Goal: Transaction & Acquisition: Obtain resource

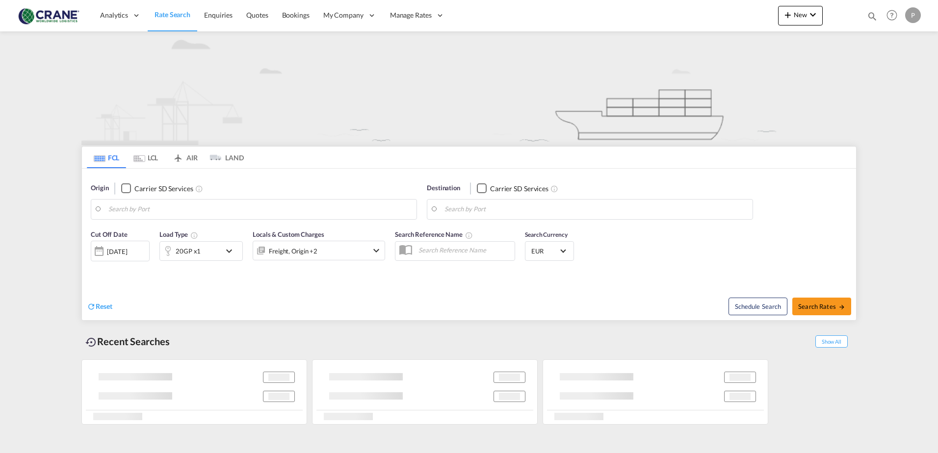
type input "[GEOGRAPHIC_DATA]"
type input "Jeddah, SAJED"
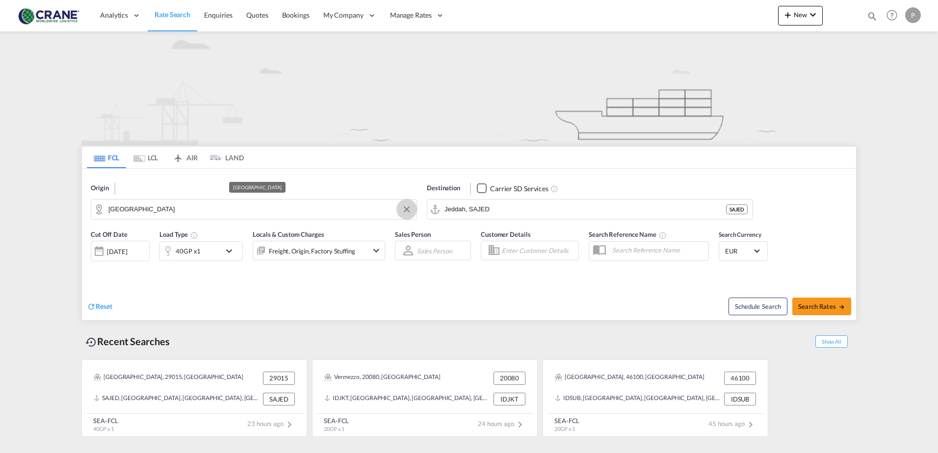
click at [309, 211] on button "Clear Input" at bounding box center [406, 209] width 15 height 15
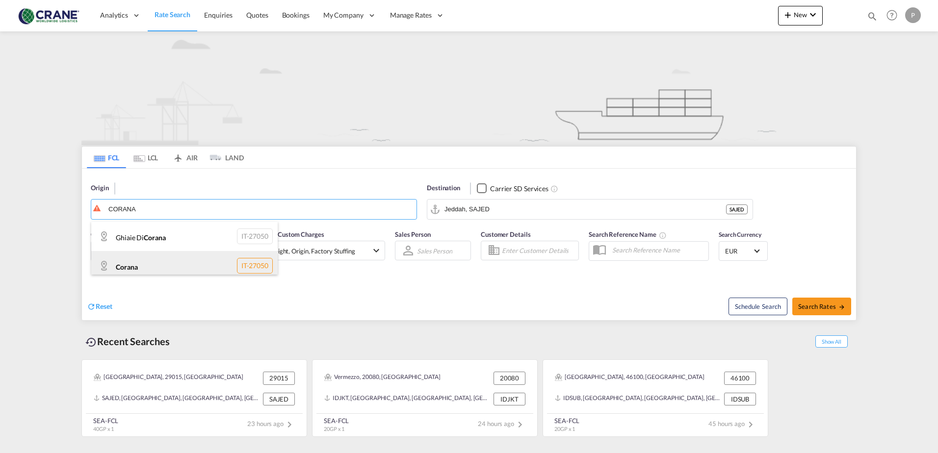
click at [149, 267] on div "Corana IT-27050" at bounding box center [184, 265] width 186 height 29
type input "Corana"
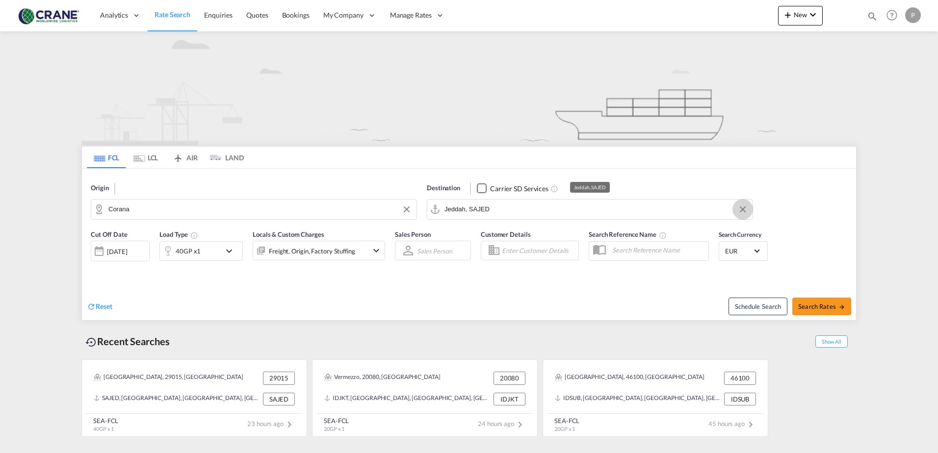
click at [309, 209] on button "Clear Input" at bounding box center [743, 209] width 15 height 15
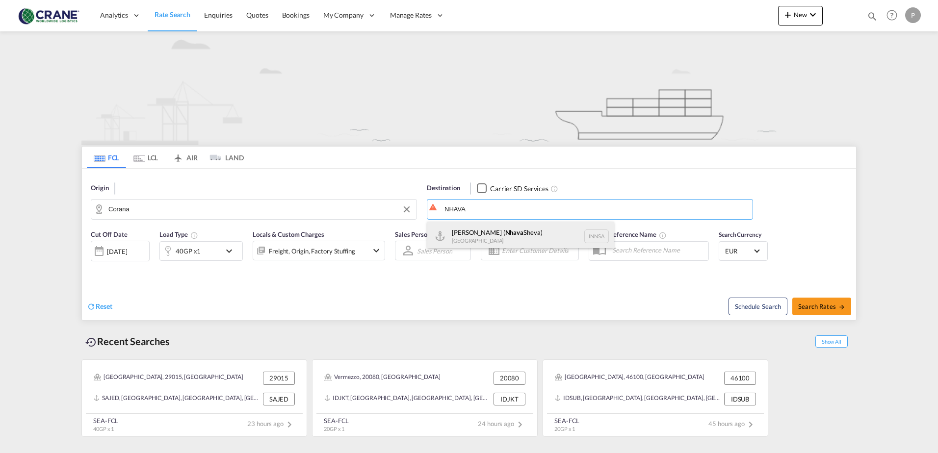
click at [309, 241] on div "[PERSON_NAME] ( [GEOGRAPHIC_DATA]) [GEOGRAPHIC_DATA] [GEOGRAPHIC_DATA]" at bounding box center [520, 236] width 186 height 29
type input "[PERSON_NAME] ([PERSON_NAME]), [GEOGRAPHIC_DATA]"
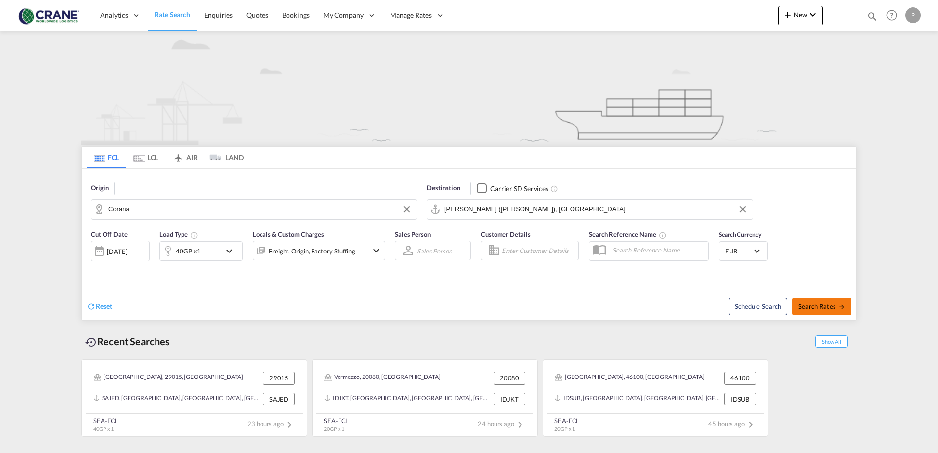
click at [309, 309] on span "Search Rates" at bounding box center [821, 307] width 47 height 8
type input "Corana to INNSA / [DATE]"
